Goal: Task Accomplishment & Management: Manage account settings

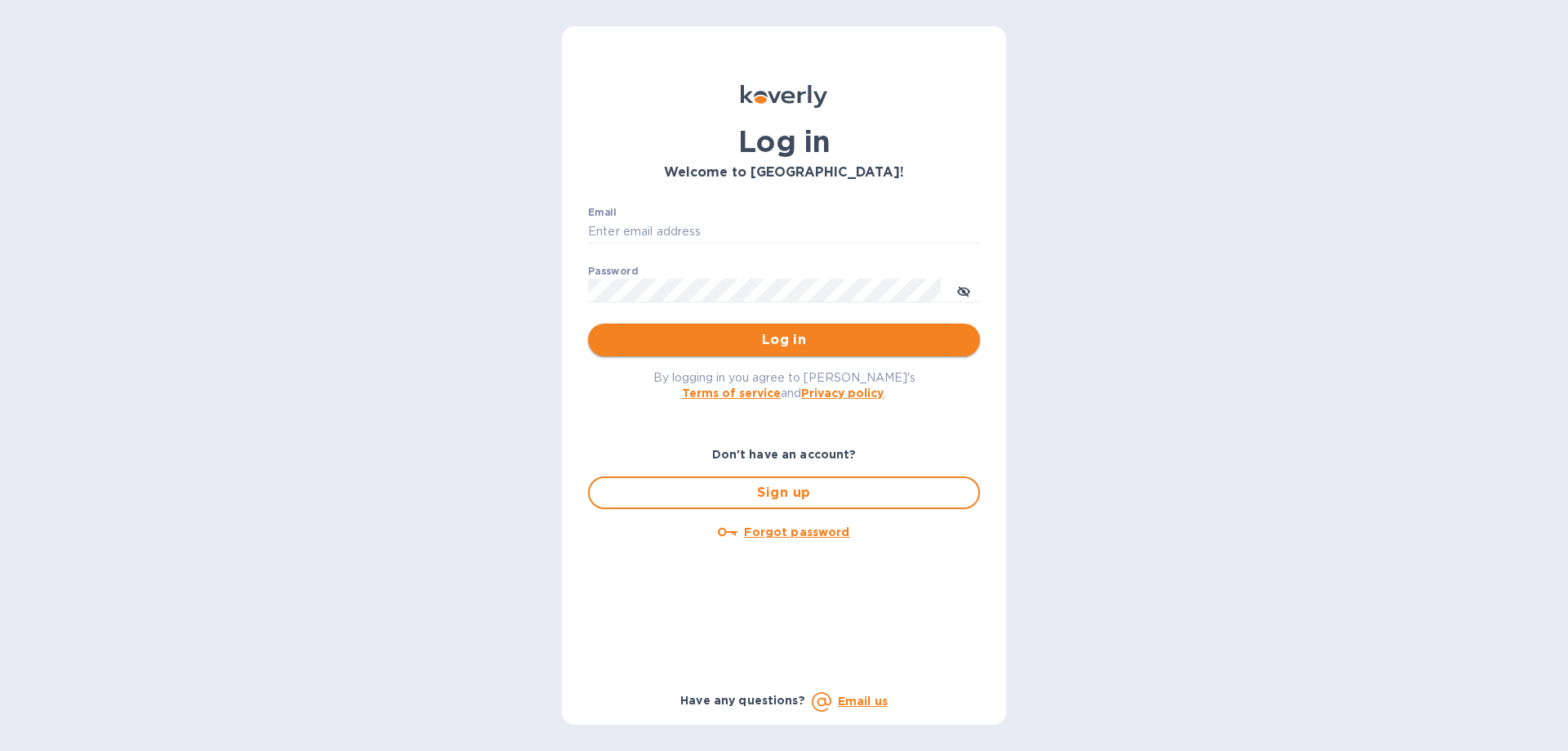
type input "[EMAIL_ADDRESS][DOMAIN_NAME]"
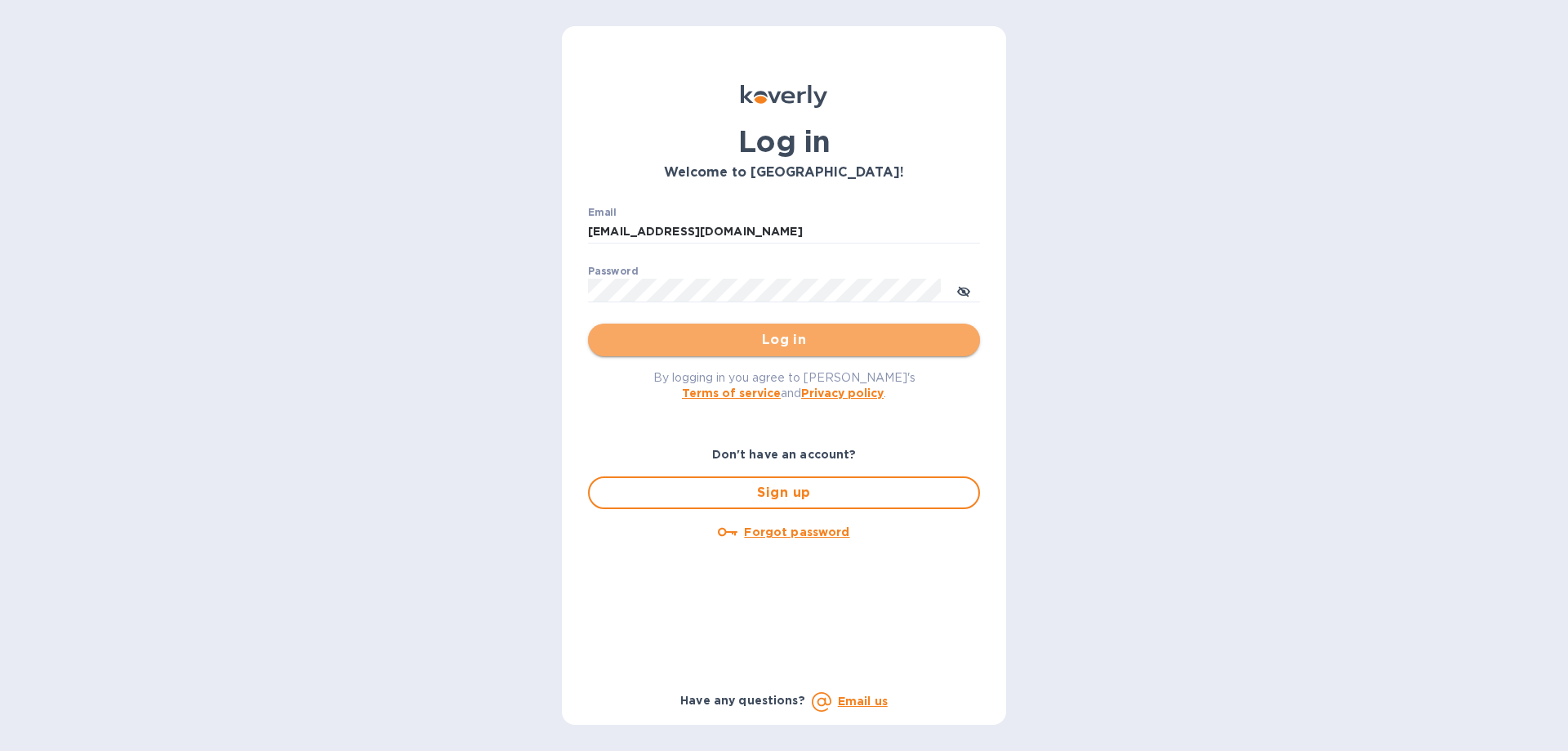
click at [660, 336] on span "Log in" at bounding box center [784, 340] width 366 height 20
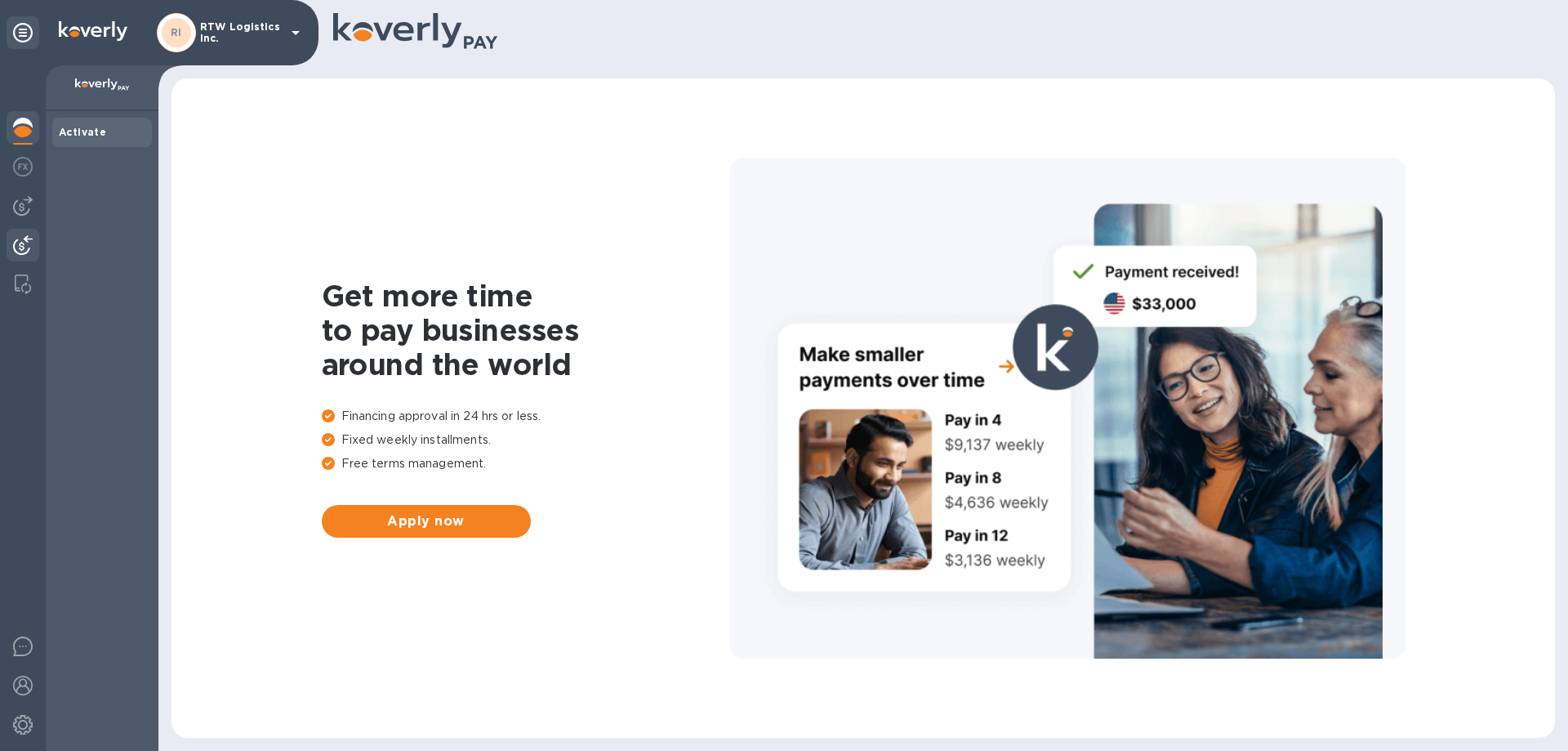
click at [17, 239] on img at bounding box center [23, 246] width 20 height 20
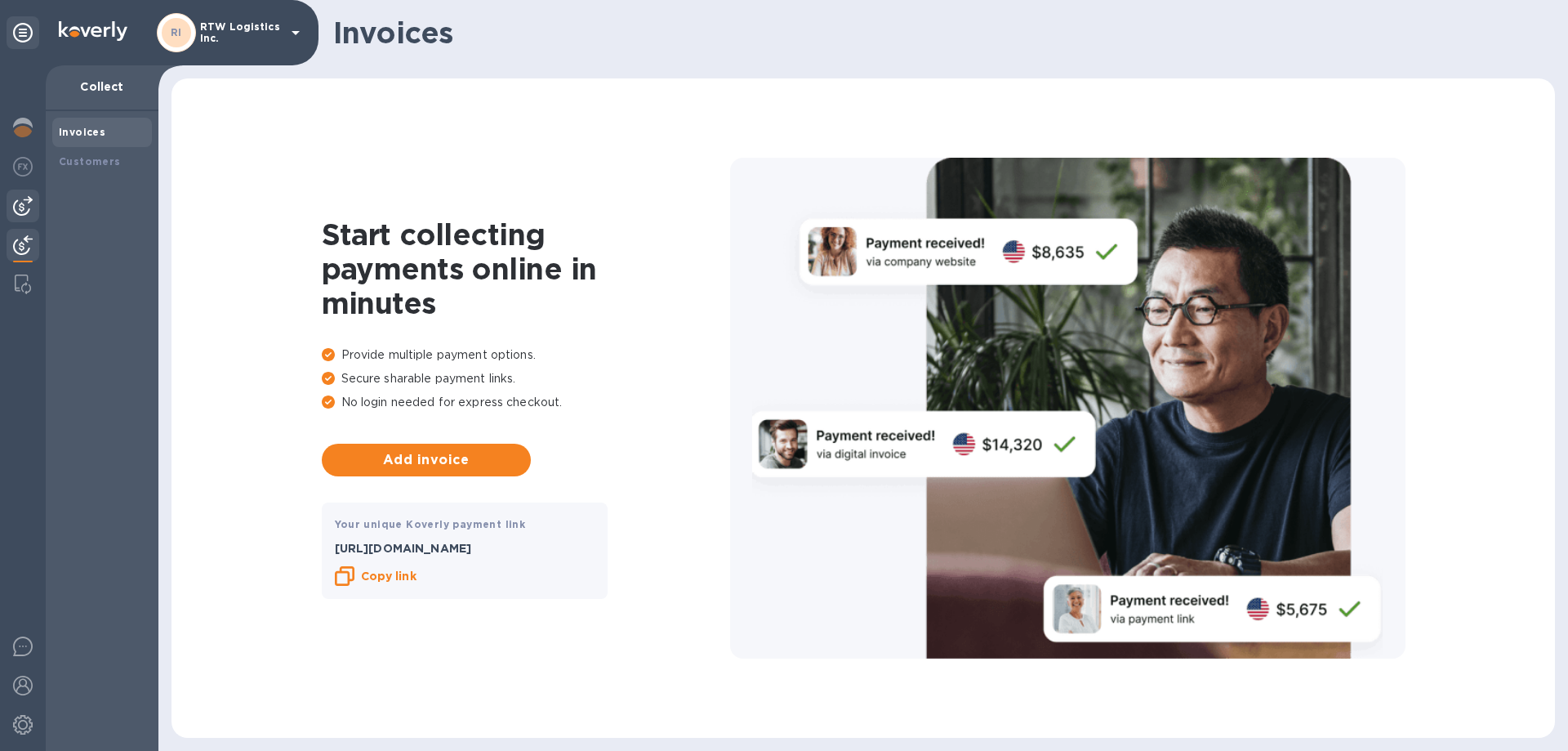
click at [22, 191] on div at bounding box center [23, 206] width 33 height 33
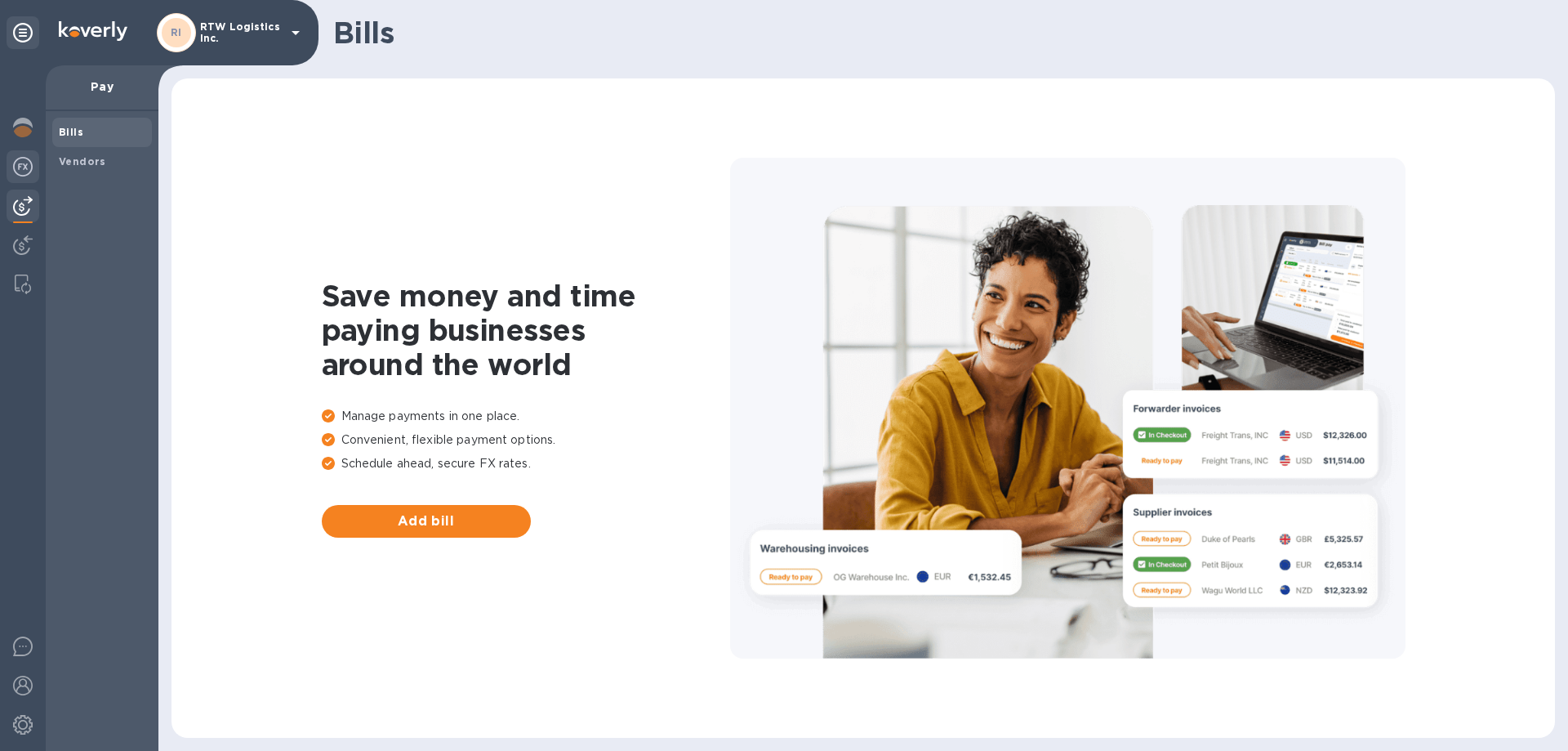
click at [25, 161] on img at bounding box center [23, 167] width 20 height 20
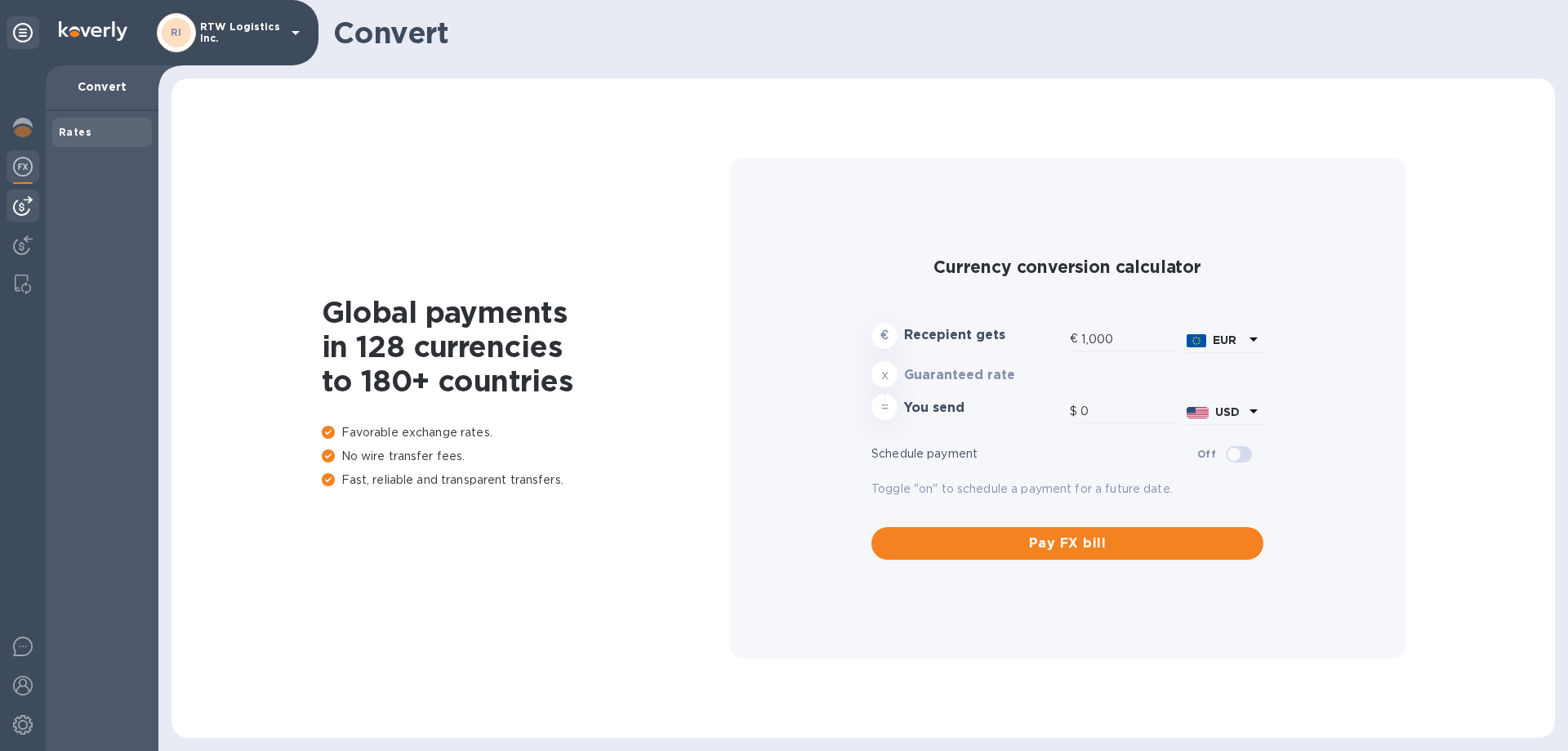
type input "1,174.86"
click at [21, 205] on img at bounding box center [23, 206] width 20 height 20
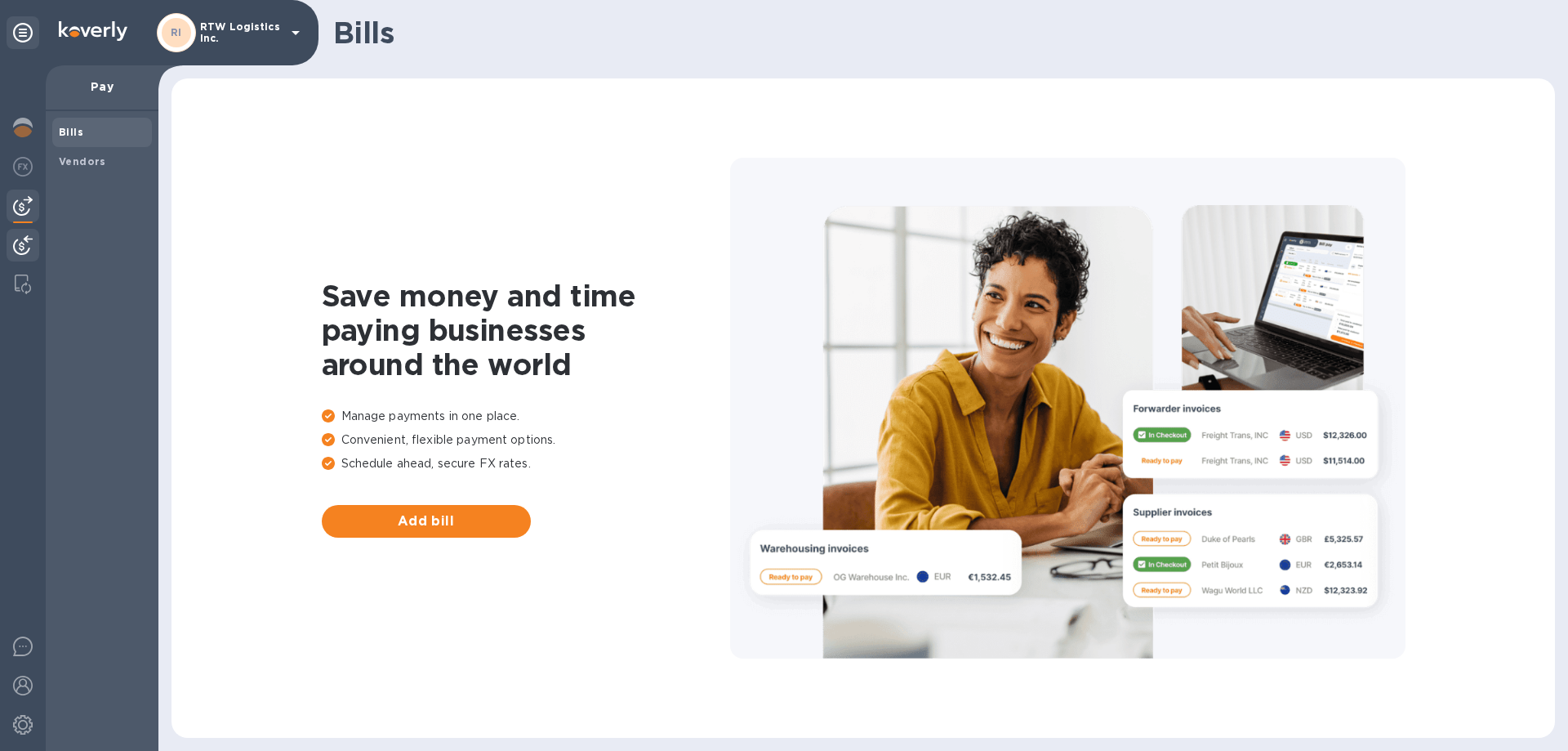
click at [24, 237] on img at bounding box center [23, 246] width 20 height 20
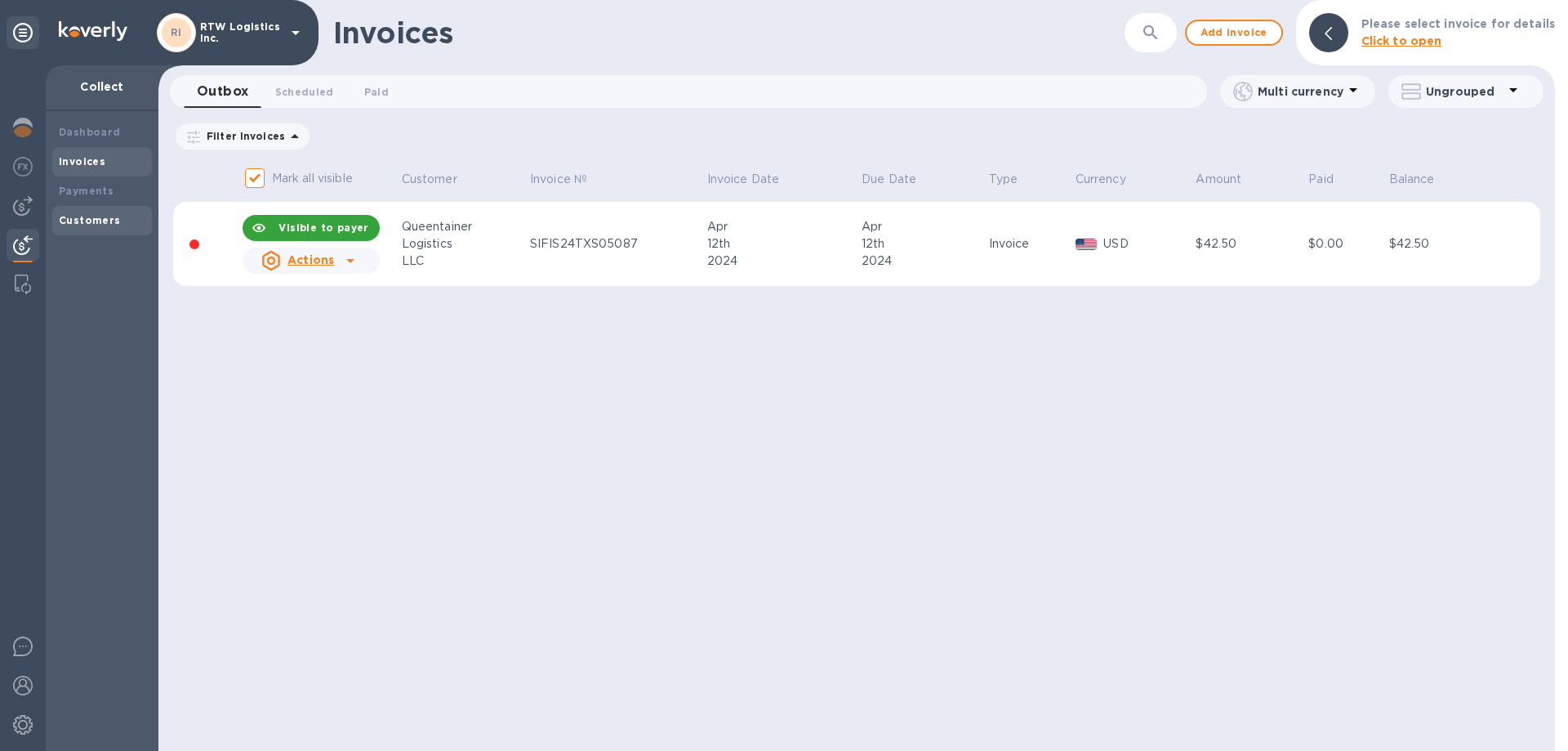
click at [82, 220] on b "Customers" at bounding box center [90, 220] width 63 height 13
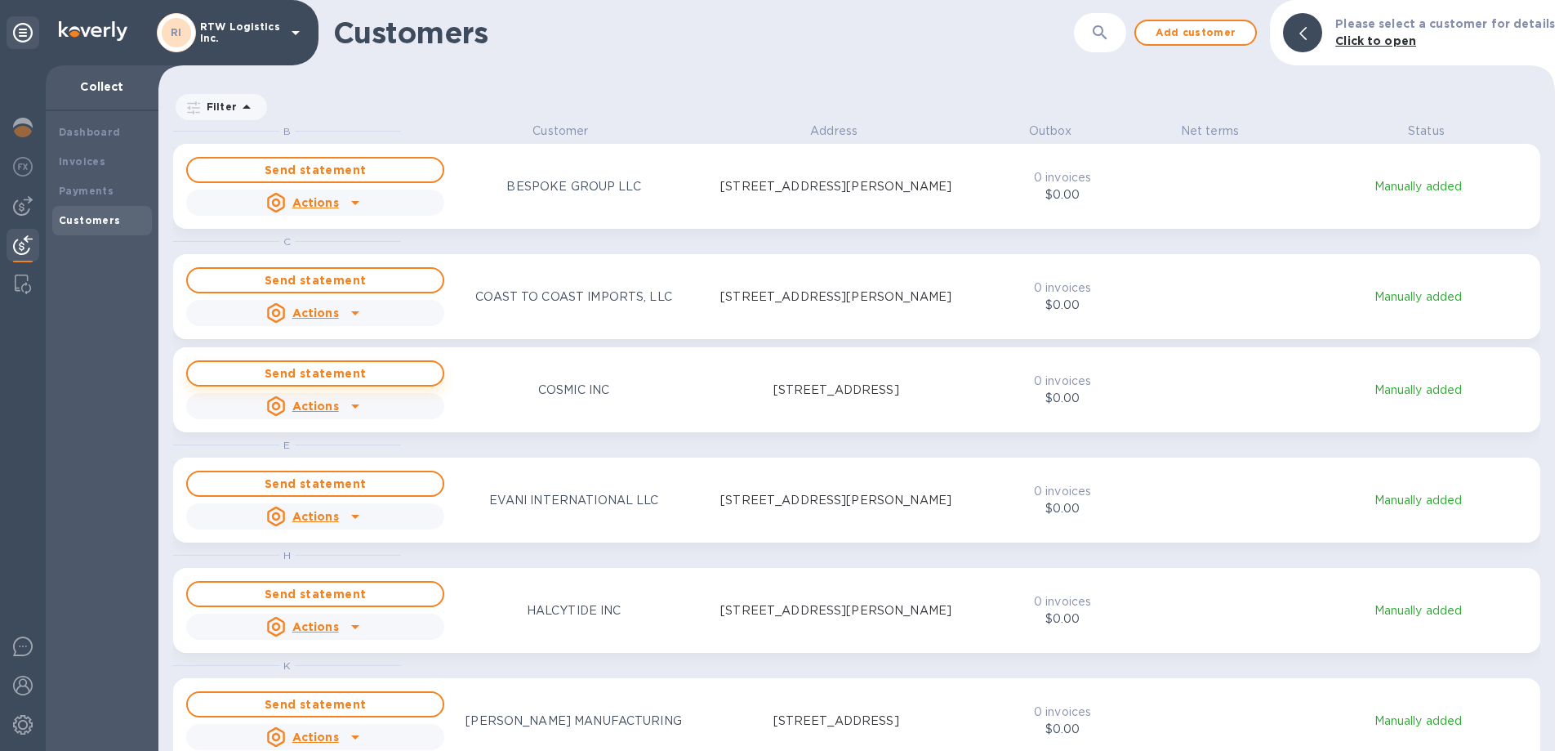
scroll to position [616, 1390]
click at [95, 196] on b "Payments" at bounding box center [86, 191] width 54 height 13
